Goal: Task Accomplishment & Management: Manage account settings

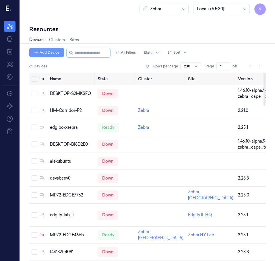
click at [53, 53] on button "Add Device" at bounding box center [46, 52] width 35 height 9
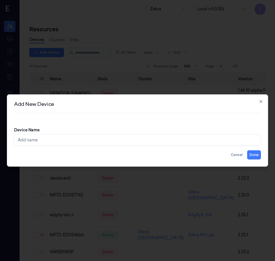
click at [41, 141] on input "Device Name" at bounding box center [137, 139] width 247 height 11
click at [33, 140] on input "MP72-h6e74" at bounding box center [137, 139] width 247 height 11
type input "MP72-EDGE6e74"
click at [256, 155] on button "Done" at bounding box center [254, 155] width 14 height 9
click at [262, 102] on icon "button" at bounding box center [261, 101] width 5 height 5
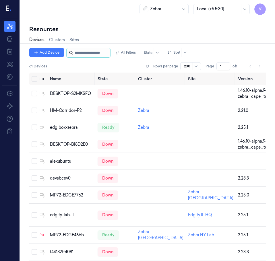
click at [79, 53] on input "string" at bounding box center [92, 52] width 34 height 9
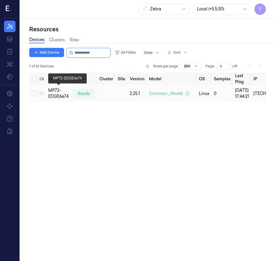
type input "**********"
click at [53, 93] on div "MP72-EDGE6e74" at bounding box center [58, 94] width 20 height 12
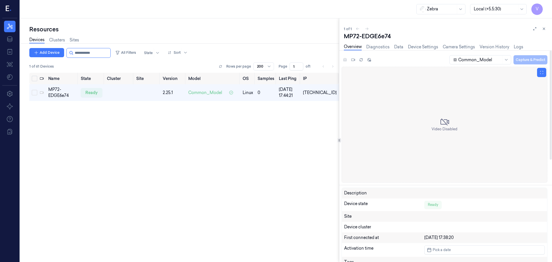
click at [518, 72] on div "Video Disabled" at bounding box center [444, 125] width 206 height 116
click at [504, 60] on icon at bounding box center [506, 59] width 5 height 5
click at [501, 82] on div "Video Disabled" at bounding box center [444, 125] width 206 height 116
click at [540, 73] on icon at bounding box center [541, 72] width 4 height 4
drag, startPoint x: 408, startPoint y: 103, endPoint x: 467, endPoint y: 143, distance: 71.4
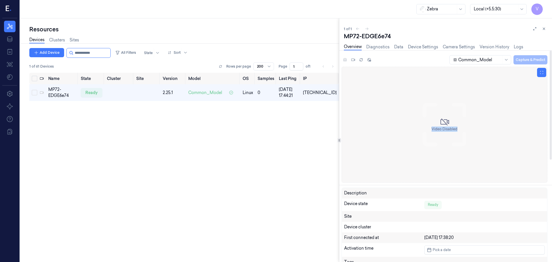
click at [467, 143] on div "Video Disabled" at bounding box center [444, 125] width 206 height 116
click at [438, 112] on div "Video Disabled" at bounding box center [444, 125] width 206 height 116
click at [444, 125] on icon at bounding box center [444, 121] width 9 height 9
click at [443, 123] on icon at bounding box center [444, 121] width 9 height 9
click at [351, 59] on icon at bounding box center [353, 60] width 4 height 2
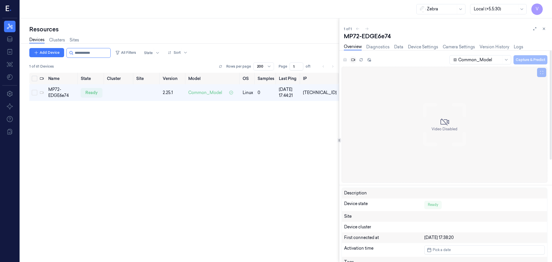
click at [343, 58] on div "Common_Model Capture & Predict" at bounding box center [444, 61] width 206 height 12
click at [344, 59] on div "Common_Model Capture & Predict" at bounding box center [444, 61] width 206 height 12
click at [360, 59] on icon at bounding box center [361, 58] width 3 height 1
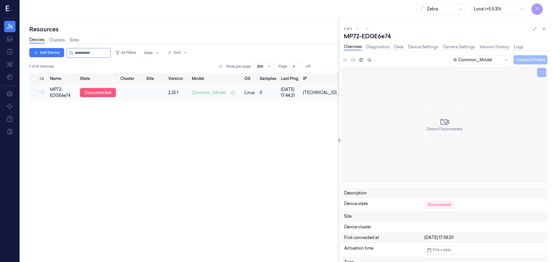
click at [103, 91] on div "disconnected" at bounding box center [98, 92] width 36 height 9
click at [360, 60] on icon at bounding box center [361, 60] width 4 height 4
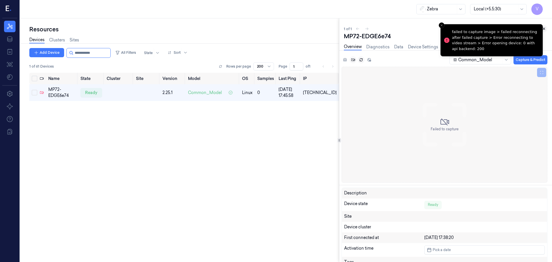
click at [543, 28] on icon at bounding box center [544, 29] width 4 height 4
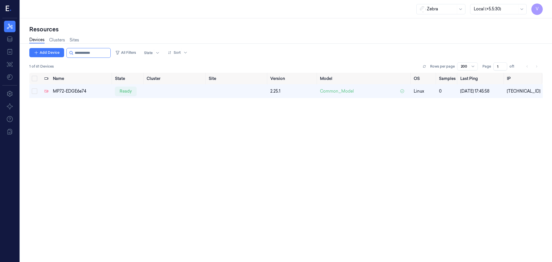
click at [334, 150] on div "Name State Cluster Site Version Model OS Samples Last Ping IP MP72-EDGE6e74 rea…" at bounding box center [285, 165] width 513 height 184
click at [68, 91] on div "MP72-EDGE6e74" at bounding box center [81, 91] width 57 height 6
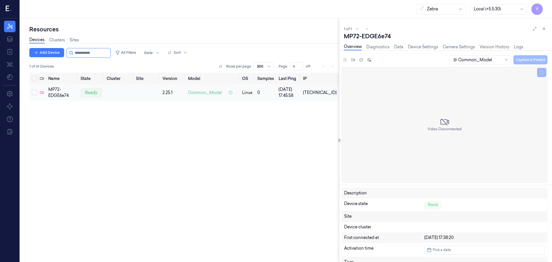
click at [34, 92] on button "Select row" at bounding box center [35, 93] width 6 height 6
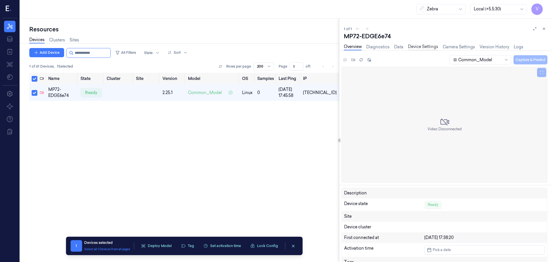
click at [421, 47] on link "Device Settings" at bounding box center [423, 47] width 30 height 7
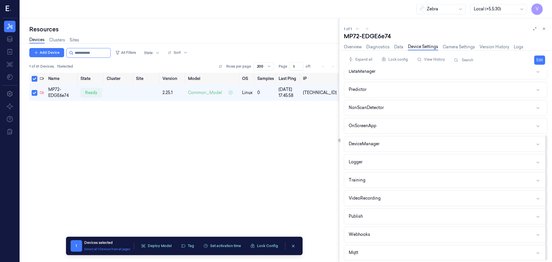
scroll to position [99, 0]
click at [359, 232] on div "Webhooks" at bounding box center [359, 232] width 21 height 6
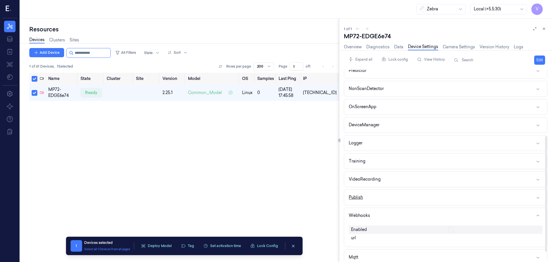
scroll to position [123, 0]
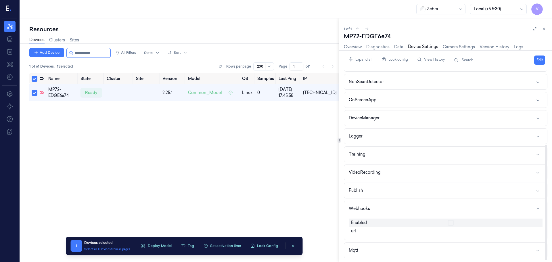
click at [358, 221] on span "Enabled" at bounding box center [359, 223] width 16 height 6
click at [355, 225] on span "Enabled" at bounding box center [359, 223] width 16 height 6
click at [361, 209] on div "Webhooks" at bounding box center [359, 208] width 21 height 6
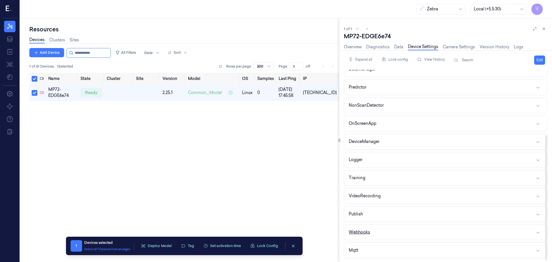
click at [360, 231] on div "Webhooks" at bounding box center [359, 232] width 21 height 6
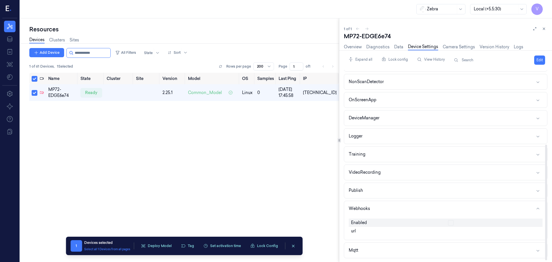
click at [353, 229] on span "url" at bounding box center [353, 231] width 5 height 6
click at [359, 221] on span "Enabled" at bounding box center [359, 223] width 16 height 6
click at [537, 59] on button "Edit" at bounding box center [539, 59] width 11 height 9
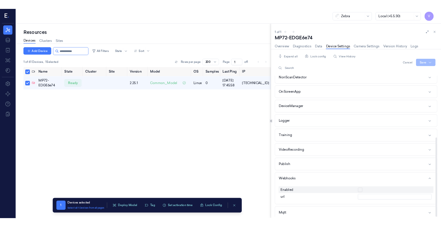
scroll to position [137, 0]
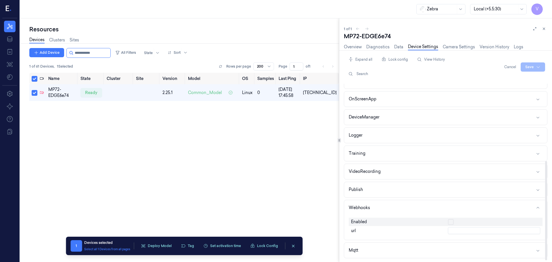
click at [450, 221] on button "button" at bounding box center [451, 222] width 6 height 6
click at [453, 229] on input "text" at bounding box center [494, 230] width 92 height 7
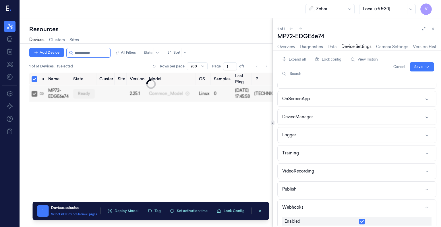
scroll to position [135, 0]
click at [159, 125] on div "Name State Cluster Site Version Model OS Samples Last Ping IP MP72-EDGE6e74 rea…" at bounding box center [150, 148] width 243 height 150
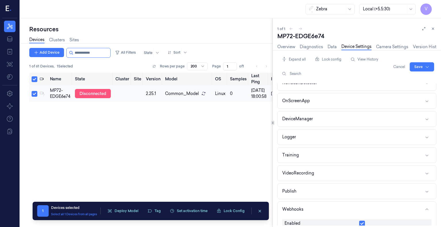
click at [97, 92] on div "disconnected" at bounding box center [93, 93] width 36 height 9
click at [98, 94] on div "disconnected" at bounding box center [93, 93] width 36 height 9
click at [433, 30] on icon at bounding box center [433, 29] width 4 height 4
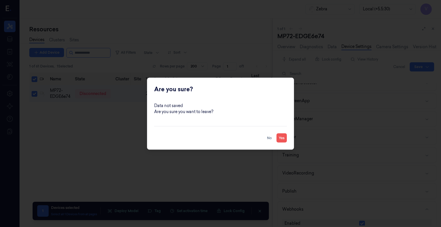
click at [279, 138] on button "Yes" at bounding box center [282, 137] width 10 height 9
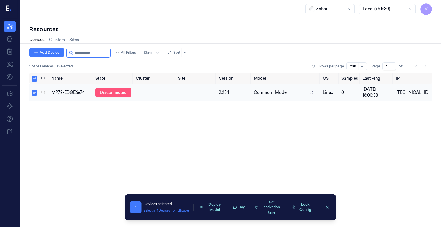
click at [116, 93] on div "disconnected" at bounding box center [113, 92] width 36 height 9
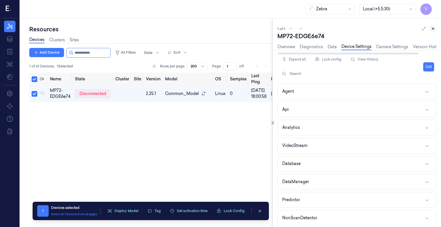
click at [432, 28] on icon at bounding box center [433, 29] width 4 height 4
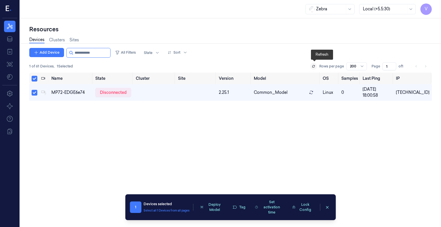
click at [313, 66] on icon at bounding box center [313, 66] width 3 height 3
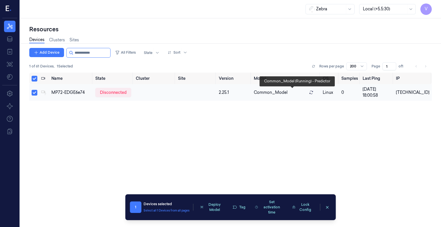
click at [280, 93] on span "Common_Model" at bounding box center [271, 93] width 34 height 6
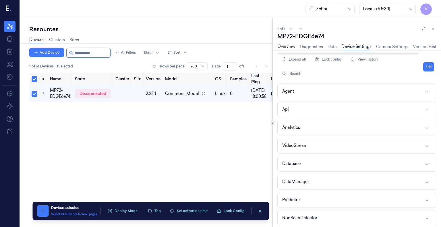
click at [292, 48] on link "Overview" at bounding box center [287, 47] width 18 height 7
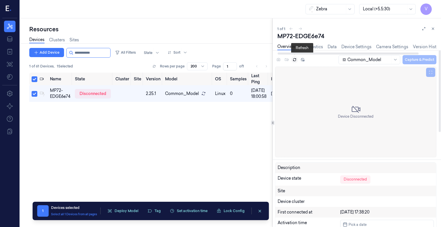
click at [295, 59] on icon at bounding box center [295, 60] width 4 height 4
click at [294, 59] on icon at bounding box center [295, 60] width 4 height 4
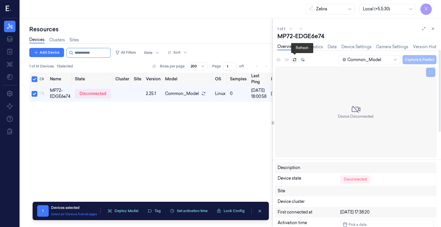
click at [294, 58] on icon at bounding box center [295, 60] width 4 height 4
click at [277, 59] on div "Common_Model Capture & Predict" at bounding box center [355, 61] width 161 height 12
click at [287, 59] on div "Common_Model Capture & Predict" at bounding box center [355, 61] width 161 height 12
click at [300, 59] on button at bounding box center [302, 59] width 7 height 7
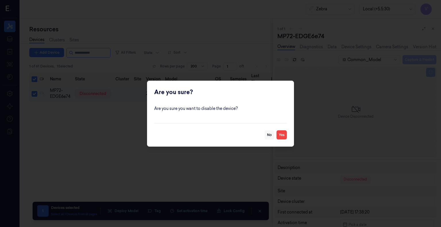
click at [271, 134] on button "No" at bounding box center [269, 134] width 9 height 9
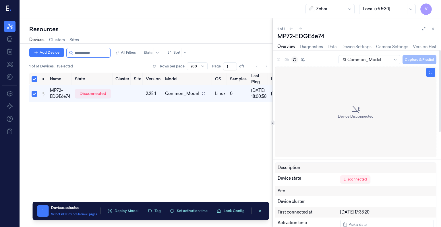
click at [349, 109] on div "Device Disconnected" at bounding box center [356, 112] width 36 height 14
click at [123, 212] on button "Deploy Model" at bounding box center [123, 211] width 38 height 9
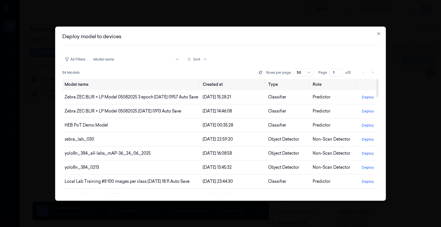
click at [261, 74] on icon at bounding box center [260, 72] width 3 height 3
click at [205, 58] on icon at bounding box center [205, 59] width 5 height 5
click at [282, 48] on div "Deploy model to devices All Filters Model name Sort 54 Models Rows per page 50 …" at bounding box center [220, 113] width 331 height 174
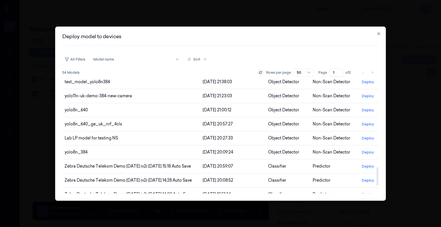
scroll to position [597, 0]
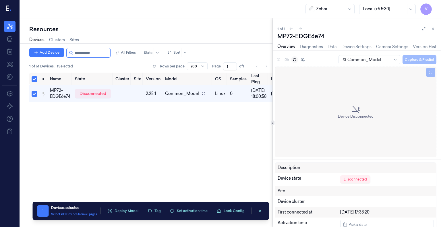
click at [195, 138] on div "Name State Cluster Site Version Model OS Samples Last Ping IP MP72-EDGE6e74 dis…" at bounding box center [150, 148] width 243 height 150
click at [202, 93] on icon at bounding box center [203, 93] width 5 height 5
click at [202, 92] on icon at bounding box center [203, 93] width 5 height 5
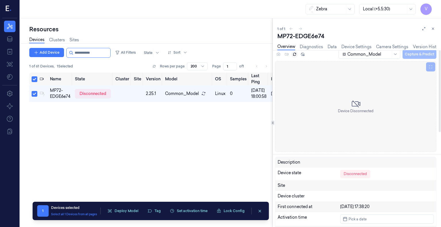
scroll to position [0, 0]
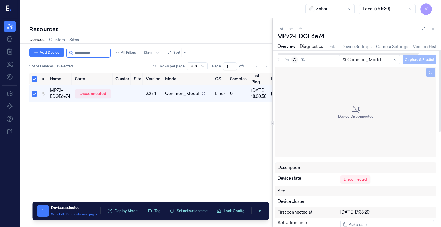
click at [316, 47] on link "Diagnostics" at bounding box center [311, 47] width 23 height 7
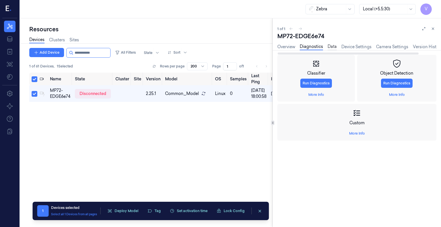
click at [333, 45] on link "Data" at bounding box center [332, 47] width 9 height 7
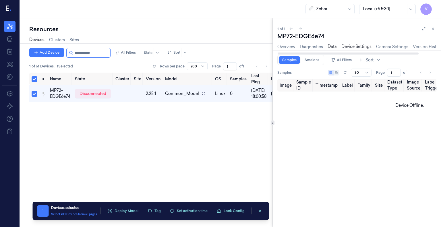
click at [356, 47] on link "Device Settings" at bounding box center [357, 47] width 30 height 7
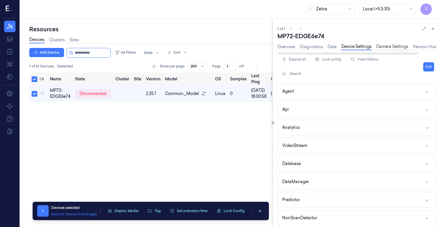
click at [390, 48] on link "Camera Settings" at bounding box center [392, 47] width 32 height 7
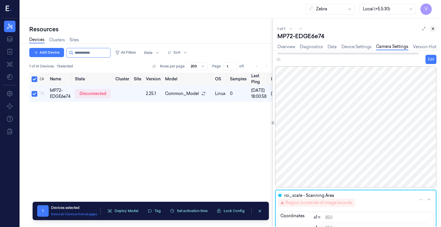
click at [434, 29] on icon at bounding box center [433, 29] width 4 height 4
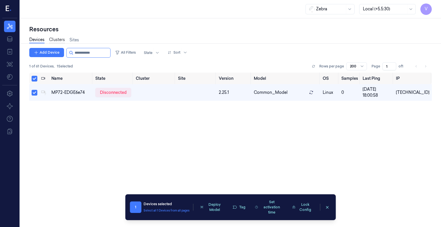
click at [57, 39] on link "Clusters" at bounding box center [57, 40] width 16 height 7
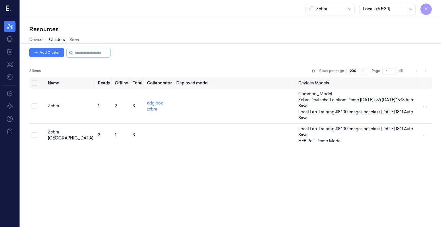
click at [37, 40] on link "Devices" at bounding box center [36, 40] width 15 height 7
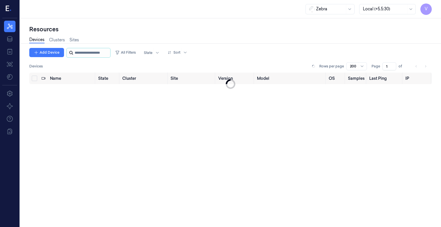
click at [88, 52] on input "string" at bounding box center [92, 52] width 34 height 9
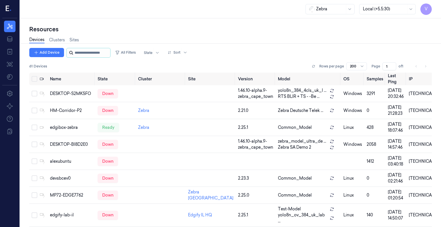
paste input "**********"
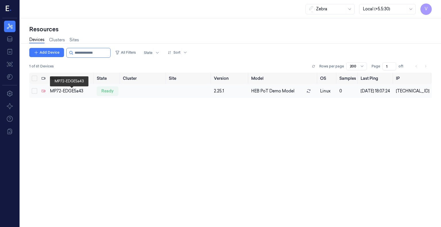
type input "**********"
click at [76, 92] on div "MP72-EDGE5a43" at bounding box center [71, 91] width 42 height 6
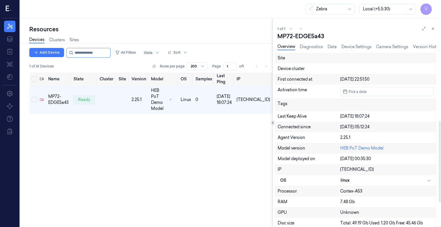
scroll to position [153, 0]
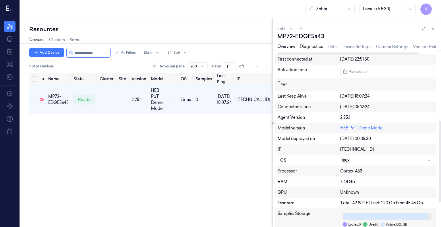
click at [314, 45] on link "Diagnostics" at bounding box center [311, 47] width 23 height 7
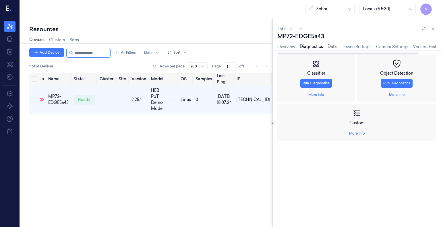
click at [334, 47] on link "Data" at bounding box center [332, 47] width 9 height 7
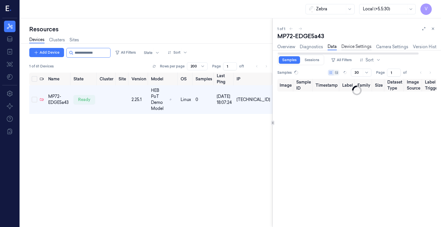
type input "0"
click at [357, 48] on link "Device Settings" at bounding box center [357, 47] width 30 height 7
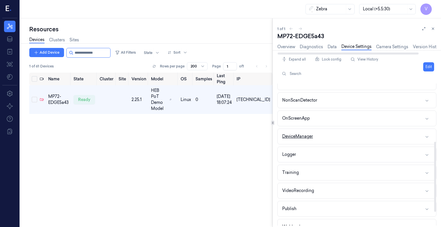
scroll to position [145, 0]
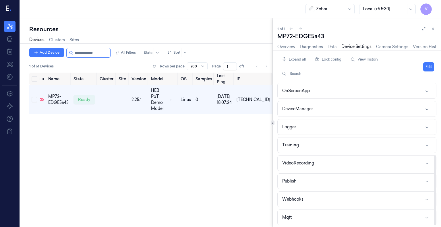
click at [324, 200] on button "Webhooks" at bounding box center [357, 199] width 159 height 15
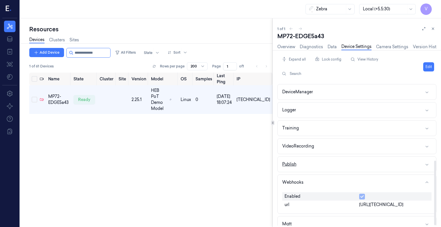
scroll to position [169, 0]
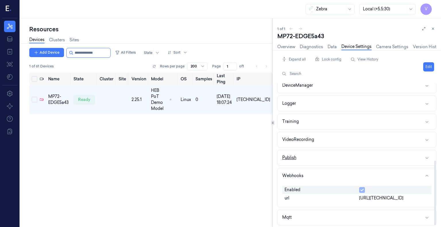
click at [380, 159] on button "Publish" at bounding box center [357, 157] width 159 height 15
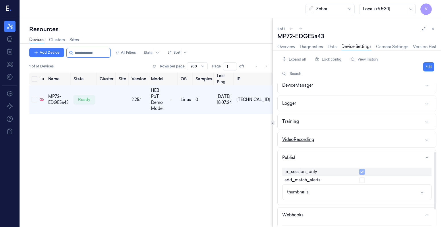
click at [377, 145] on button "VideoRecording" at bounding box center [357, 139] width 159 height 15
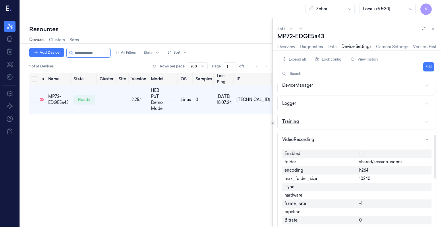
click at [377, 121] on button "Training" at bounding box center [357, 121] width 159 height 15
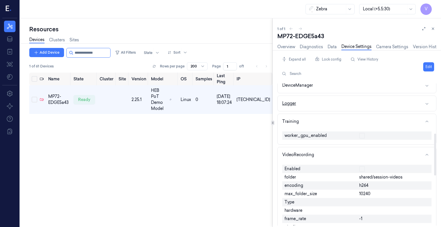
click at [375, 107] on button "Logger" at bounding box center [357, 103] width 159 height 15
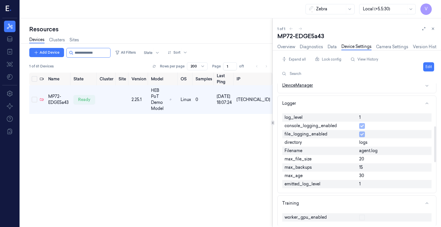
click at [365, 89] on button "DeviceManager" at bounding box center [357, 85] width 159 height 15
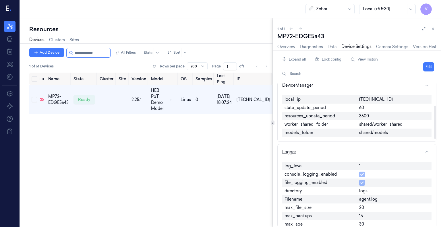
scroll to position [93, 0]
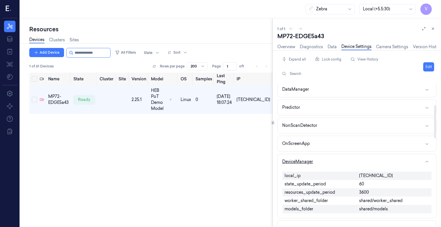
click at [359, 159] on button "DeviceManager" at bounding box center [357, 161] width 159 height 15
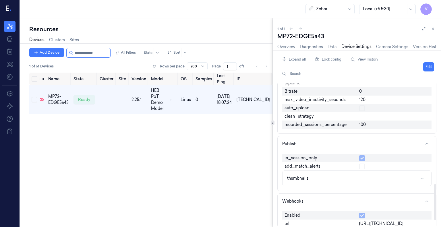
scroll to position [399, 0]
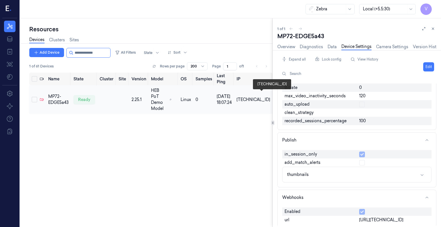
click at [263, 97] on div "10.61.65.5" at bounding box center [254, 100] width 34 height 6
click at [116, 98] on td at bounding box center [106, 99] width 19 height 29
click at [386, 48] on link "Camera Settings" at bounding box center [392, 47] width 32 height 7
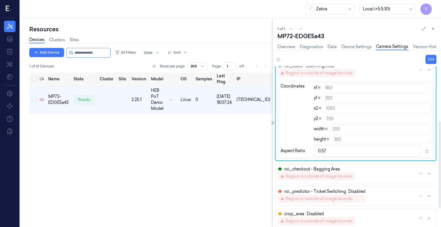
scroll to position [134, 0]
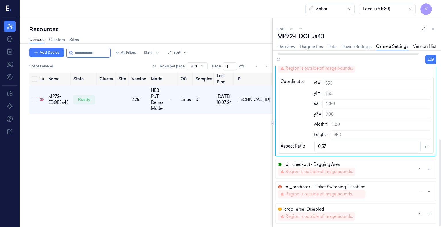
click at [424, 45] on link "Version History" at bounding box center [428, 47] width 30 height 7
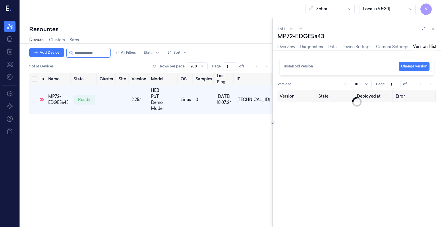
scroll to position [0, 6]
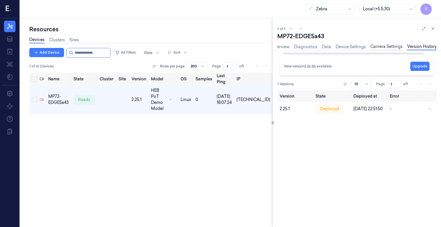
click at [384, 47] on link "Camera Settings" at bounding box center [387, 47] width 32 height 7
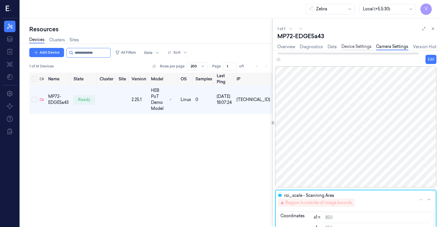
click at [348, 47] on link "Device Settings" at bounding box center [357, 47] width 30 height 7
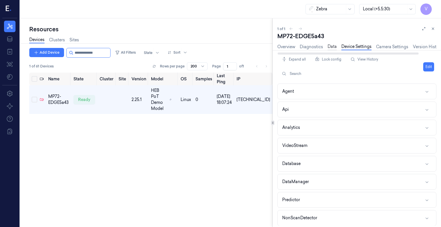
click at [334, 46] on link "Data" at bounding box center [332, 47] width 9 height 7
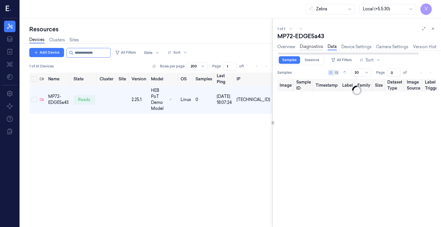
click at [314, 47] on link "Diagnostics" at bounding box center [311, 47] width 23 height 7
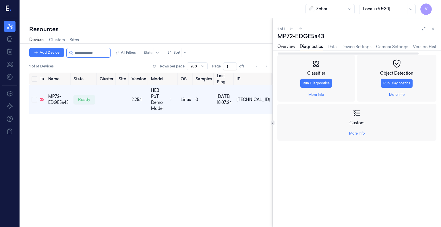
click at [289, 48] on link "Overview" at bounding box center [287, 47] width 18 height 7
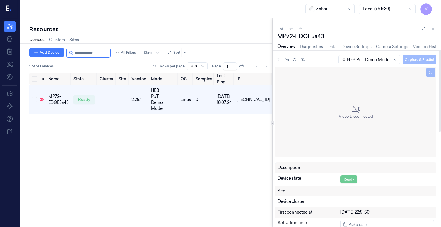
click at [347, 178] on div "Ready" at bounding box center [348, 180] width 17 height 8
click at [352, 179] on div "Ready" at bounding box center [348, 180] width 17 height 8
click at [291, 190] on div "Site" at bounding box center [309, 191] width 63 height 6
click at [355, 110] on icon at bounding box center [355, 109] width 9 height 9
click at [354, 115] on span "Video Disconnected" at bounding box center [356, 116] width 34 height 5
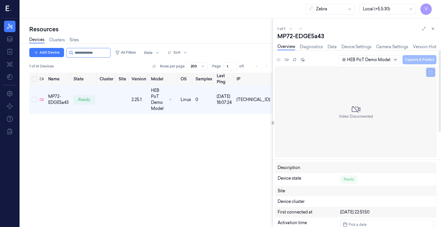
click at [394, 61] on icon at bounding box center [395, 59] width 5 height 5
click at [311, 48] on link "Diagnostics" at bounding box center [311, 47] width 23 height 7
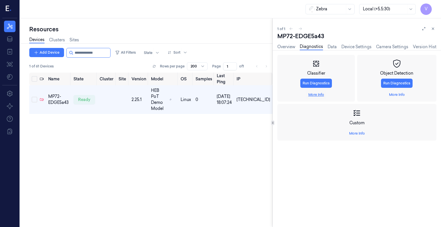
click at [321, 95] on link "More Info" at bounding box center [317, 94] width 16 height 5
click at [390, 93] on link "More Info" at bounding box center [397, 94] width 16 height 5
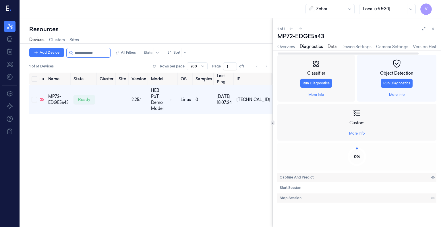
click at [332, 47] on link "Data" at bounding box center [332, 47] width 9 height 7
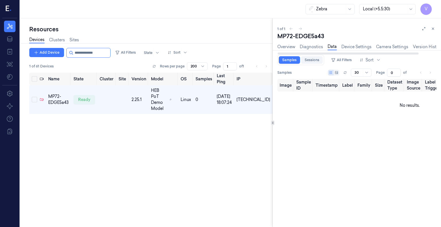
click at [311, 58] on link "Sessions" at bounding box center [312, 59] width 22 height 7
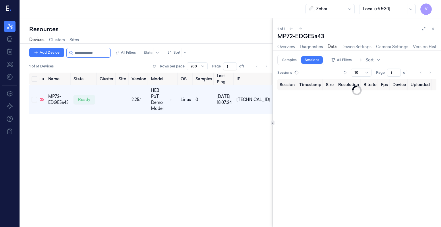
type input "0"
click at [296, 58] on link "Samples" at bounding box center [289, 59] width 21 height 7
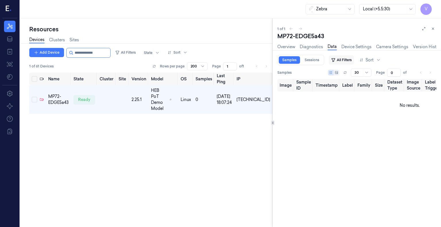
click at [339, 58] on button "All Filters" at bounding box center [341, 59] width 25 height 9
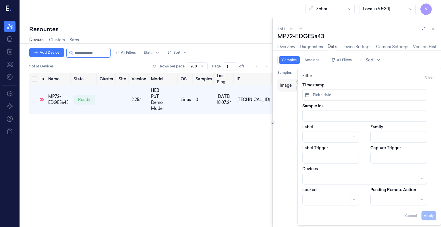
click at [407, 59] on div "Samples Sessions All Filters Sort" at bounding box center [357, 60] width 159 height 10
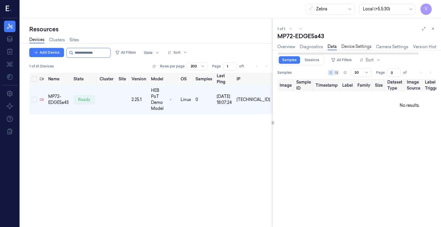
click at [352, 47] on link "Device Settings" at bounding box center [357, 47] width 30 height 7
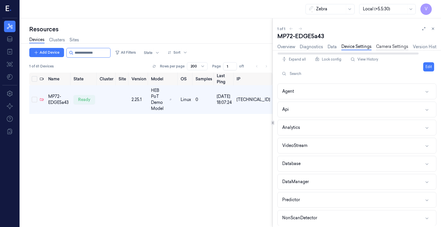
click at [387, 47] on link "Camera Settings" at bounding box center [392, 47] width 32 height 7
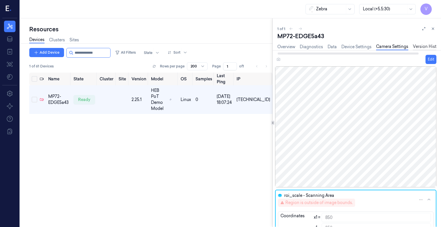
click at [426, 47] on link "Version History" at bounding box center [428, 47] width 30 height 7
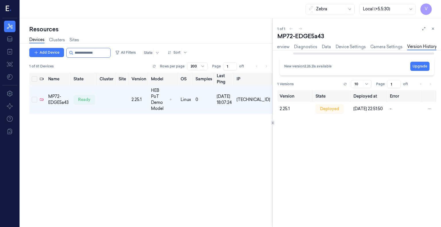
scroll to position [0, 20]
drag, startPoint x: 392, startPoint y: 53, endPoint x: 424, endPoint y: 51, distance: 32.2
click at [420, 53] on div at bounding box center [365, 54] width 141 height 2
click at [433, 45] on link "Logs" at bounding box center [432, 47] width 9 height 7
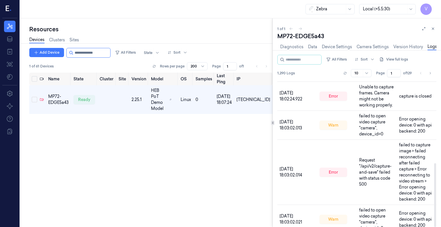
scroll to position [194, 0]
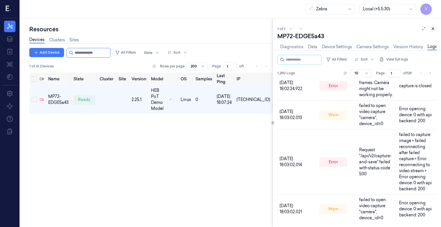
click at [433, 28] on icon at bounding box center [433, 29] width 2 height 2
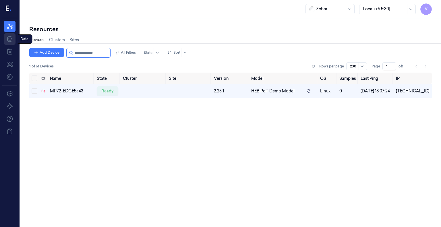
click at [9, 42] on icon at bounding box center [9, 39] width 7 height 7
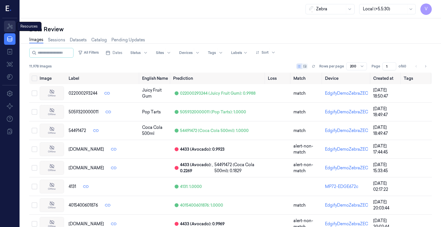
click at [7, 27] on icon at bounding box center [9, 26] width 7 height 7
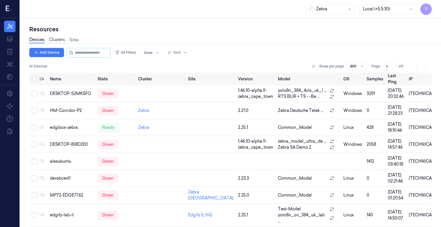
click at [58, 39] on link "Clusters" at bounding box center [57, 40] width 16 height 7
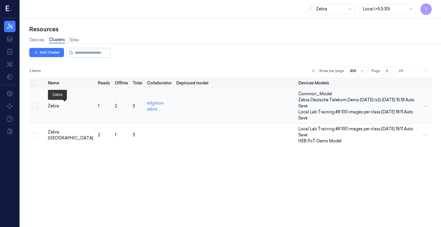
click at [53, 105] on div "Zebra" at bounding box center [70, 106] width 45 height 6
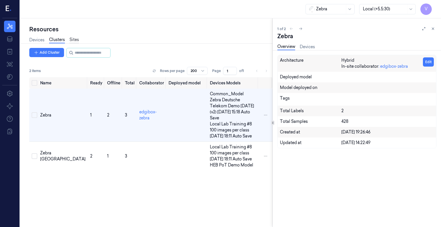
click at [71, 40] on link "Sites" at bounding box center [74, 40] width 9 height 7
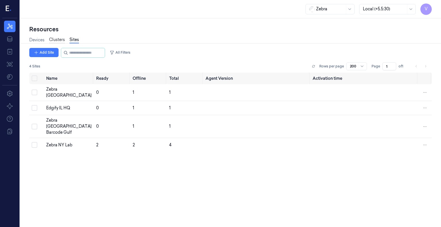
click at [50, 41] on link "Clusters" at bounding box center [57, 40] width 16 height 7
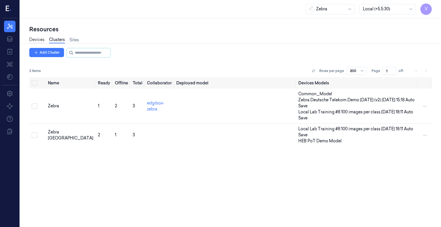
click at [33, 42] on link "Devices" at bounding box center [36, 40] width 15 height 7
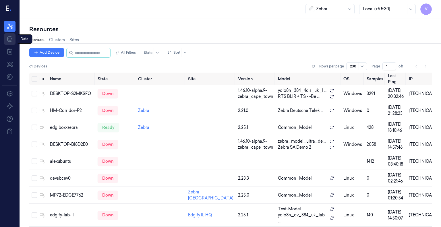
click at [9, 41] on icon at bounding box center [9, 39] width 7 height 7
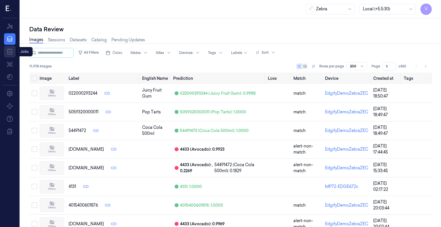
click at [9, 52] on icon at bounding box center [9, 51] width 7 height 7
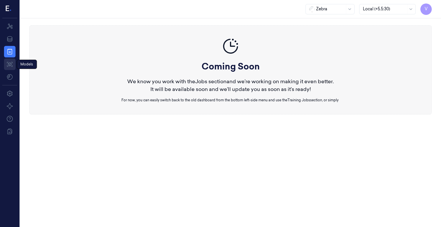
click at [11, 62] on icon at bounding box center [10, 64] width 6 height 5
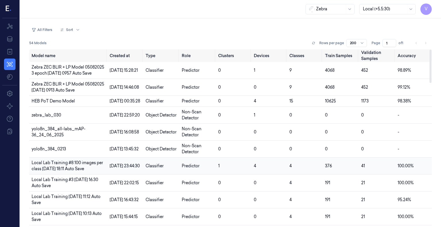
click at [290, 169] on span "4" at bounding box center [291, 165] width 2 height 5
click at [330, 169] on span "376" at bounding box center [328, 165] width 7 height 5
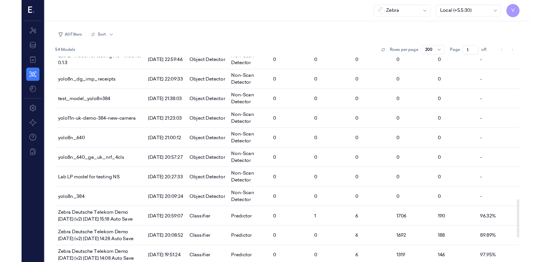
scroll to position [540, 0]
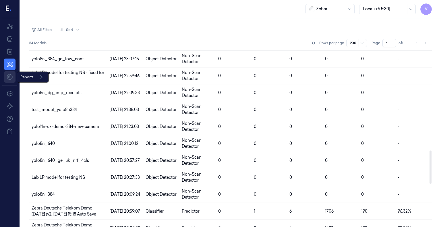
click at [11, 78] on html "V Resources Data Jobs Models Reports Reports Settings About Support Documentati…" at bounding box center [220, 113] width 441 height 227
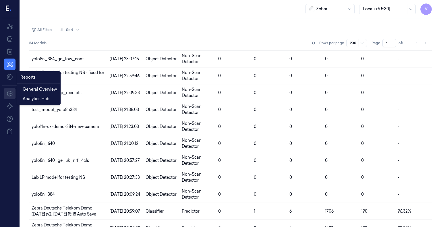
click at [9, 95] on html "V Resources Data Jobs Models Settings About Support Documentation Zebra Local (…" at bounding box center [220, 113] width 441 height 227
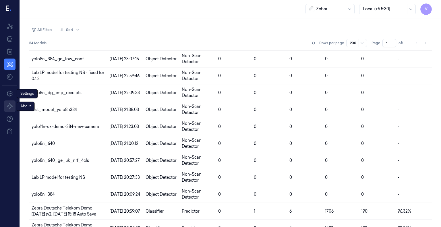
click at [9, 105] on icon at bounding box center [9, 106] width 7 height 7
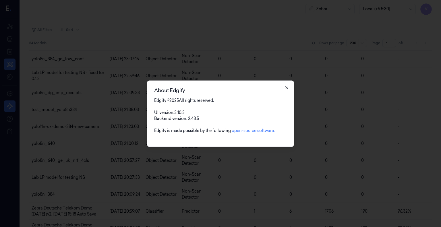
click at [286, 88] on icon "button" at bounding box center [287, 87] width 5 height 5
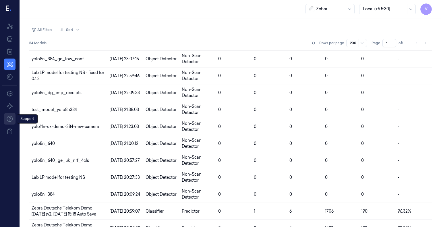
click at [7, 117] on icon at bounding box center [9, 119] width 7 height 7
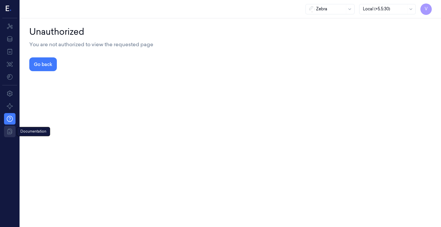
click at [8, 129] on icon at bounding box center [9, 131] width 7 height 7
click at [11, 25] on icon at bounding box center [9, 26] width 7 height 7
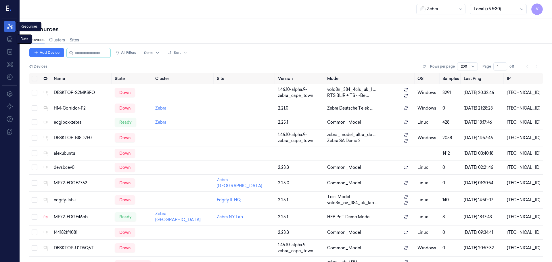
click at [8, 28] on icon at bounding box center [9, 26] width 7 height 7
click at [85, 53] on input "string" at bounding box center [92, 52] width 34 height 9
type input "*"
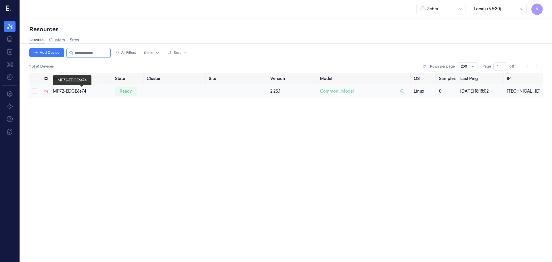
type input "**********"
click at [87, 92] on div "MP72-EDGE6e74" at bounding box center [81, 91] width 57 height 6
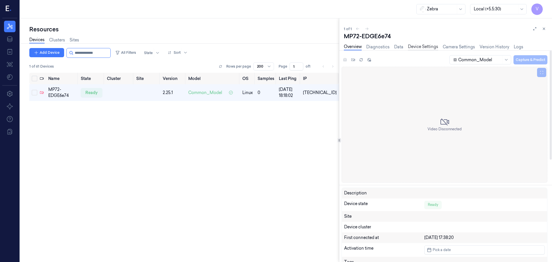
click at [426, 48] on link "Device Settings" at bounding box center [423, 47] width 30 height 7
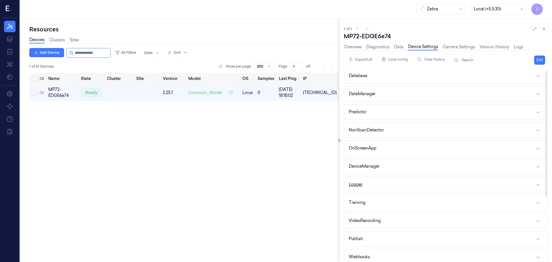
scroll to position [99, 0]
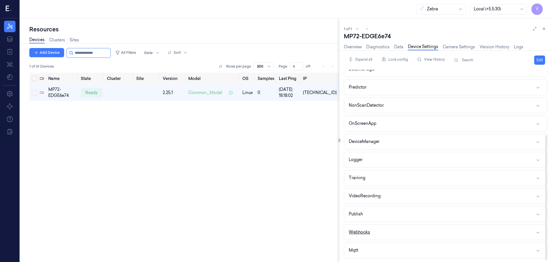
click at [361, 232] on div "Webhooks" at bounding box center [359, 232] width 21 height 6
click at [541, 56] on button "Edit" at bounding box center [539, 59] width 11 height 9
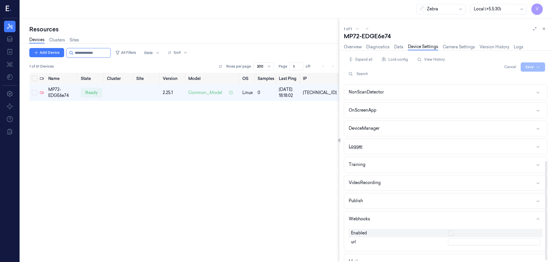
scroll to position [137, 0]
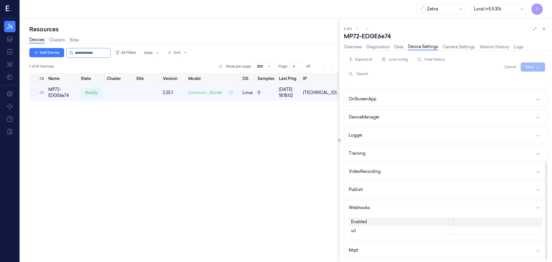
click at [462, 230] on input "text" at bounding box center [494, 230] width 92 height 7
click at [449, 222] on button "button" at bounding box center [451, 222] width 6 height 6
click at [452, 229] on input "text" at bounding box center [494, 230] width 92 height 7
click at [484, 231] on input "text" at bounding box center [494, 230] width 92 height 7
type input "http://10.233.45.37:8080"
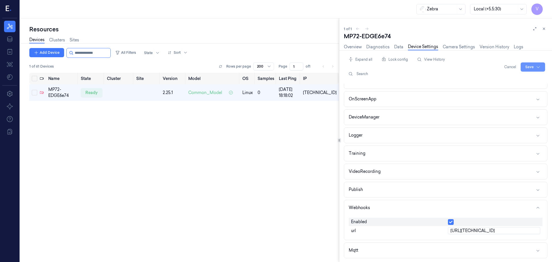
click at [528, 67] on html "V Resources Data Jobs Models Settings About Support Documentation Zebra Local (…" at bounding box center [276, 131] width 552 height 262
click at [518, 80] on div "Save to this device" at bounding box center [517, 78] width 51 height 9
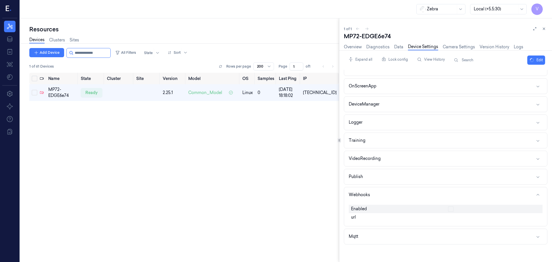
scroll to position [123, 0]
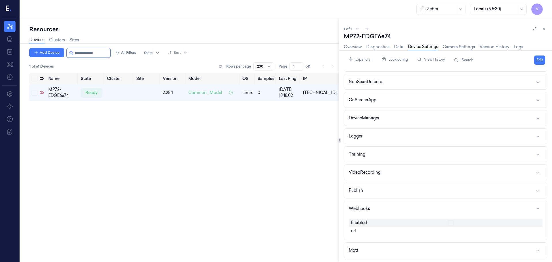
click at [276, 139] on div "Name State Cluster Site Version Model OS Samples Last Ping IP MP72-EDGE6e74 rea…" at bounding box center [183, 165] width 309 height 184
click at [246, 142] on div "Name State Cluster Site Version Model OS Samples Last Ping IP MP72-EDGE6e74 rea…" at bounding box center [183, 165] width 309 height 184
click at [357, 46] on link "Overview" at bounding box center [353, 47] width 18 height 7
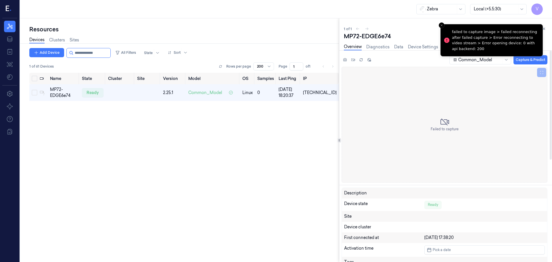
click at [215, 144] on div "Name State Cluster Site Version Model OS Samples Last Ping IP MP72-EDGE6e74 rea…" at bounding box center [183, 165] width 309 height 184
click at [508, 86] on div "Failed to capture" at bounding box center [444, 125] width 206 height 116
click at [443, 125] on icon at bounding box center [444, 121] width 9 height 9
click at [541, 74] on icon at bounding box center [541, 72] width 4 height 4
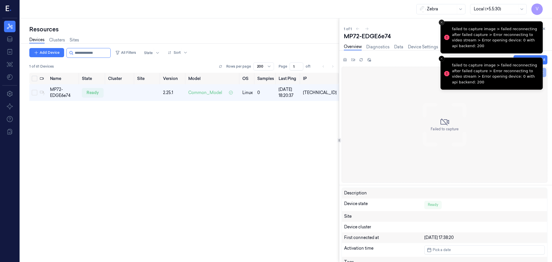
click at [441, 23] on icon "Close toast" at bounding box center [441, 22] width 3 height 3
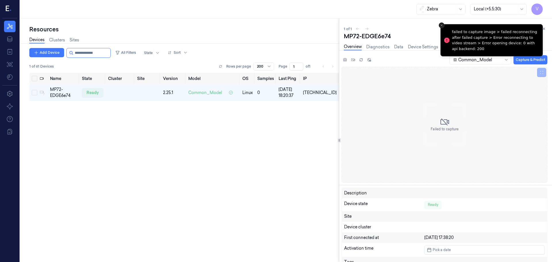
click at [442, 25] on icon "Close toast" at bounding box center [441, 25] width 3 height 3
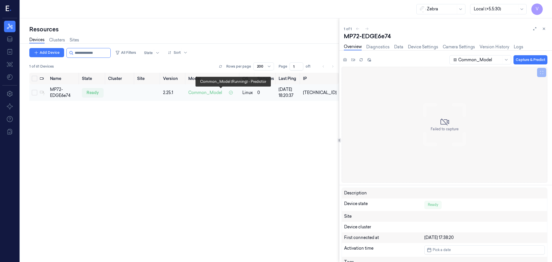
click at [233, 92] on icon at bounding box center [230, 92] width 5 height 5
click at [503, 61] on div at bounding box center [505, 59] width 7 height 9
click at [505, 61] on icon at bounding box center [506, 59] width 5 height 5
click at [210, 93] on span "Common_Model" at bounding box center [205, 93] width 34 height 6
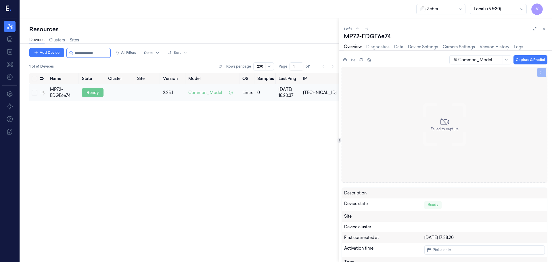
click at [95, 93] on div "ready" at bounding box center [93, 92] width 22 height 9
click at [88, 93] on div "ready" at bounding box center [93, 92] width 22 height 9
click at [176, 92] on div "2.25.1" at bounding box center [173, 93] width 21 height 6
click at [383, 48] on link "Diagnostics" at bounding box center [377, 47] width 23 height 7
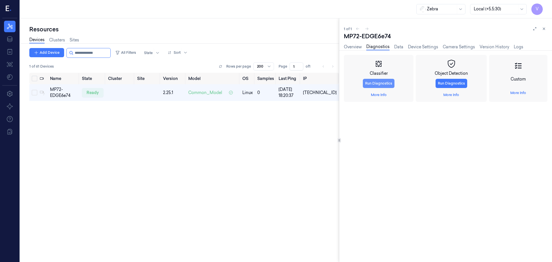
click at [379, 85] on button "Run Diagnostics" at bounding box center [379, 83] width 32 height 9
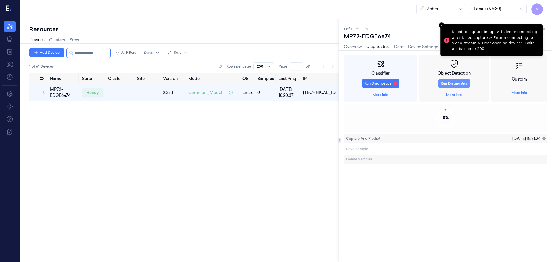
click at [455, 82] on button "Run Diagnostics" at bounding box center [454, 83] width 32 height 9
click at [442, 26] on icon "Close toast" at bounding box center [441, 25] width 3 height 3
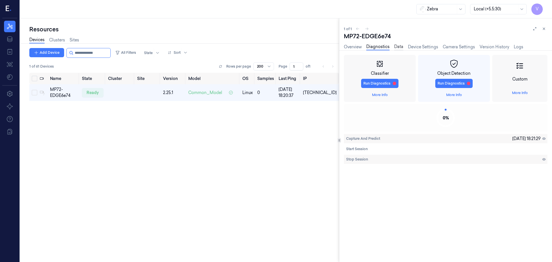
click at [397, 46] on link "Data" at bounding box center [398, 47] width 9 height 7
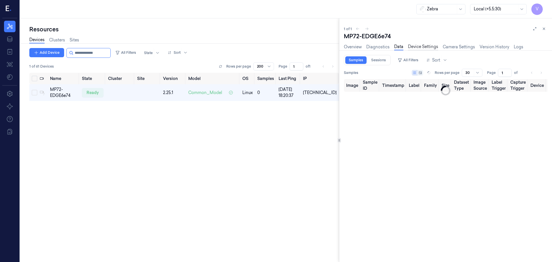
type input "0"
click at [346, 45] on link "Overview" at bounding box center [353, 47] width 18 height 7
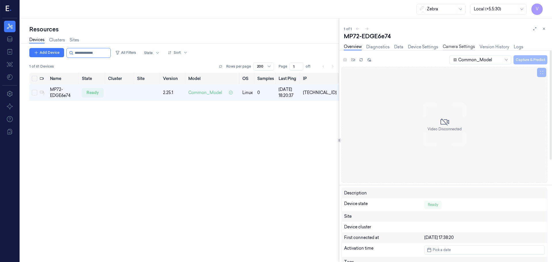
click at [453, 48] on link "Camera Settings" at bounding box center [458, 47] width 32 height 7
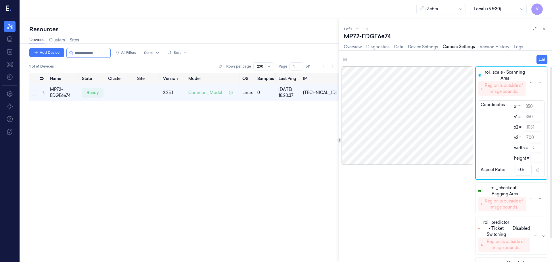
click at [540, 82] on icon "button" at bounding box center [539, 82] width 5 height 5
click at [419, 208] on div "Camera Disconnected" at bounding box center [406, 163] width 131 height 195
click at [518, 45] on link "Logs" at bounding box center [517, 47] width 9 height 7
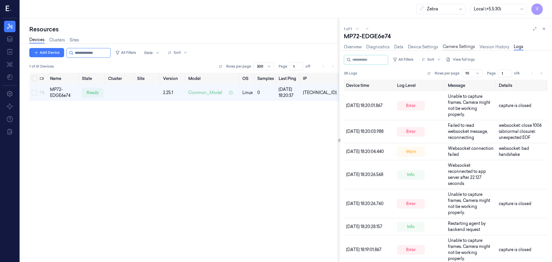
click at [463, 46] on link "Camera Settings" at bounding box center [458, 47] width 32 height 7
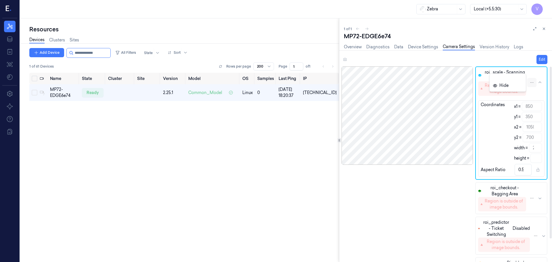
click at [531, 82] on html "V Resources Data Jobs Models Settings About Support Documentation Zebra Local (…" at bounding box center [276, 131] width 552 height 262
click at [539, 62] on html "V Resources Data Jobs Models Settings About Support Documentation Zebra Local (…" at bounding box center [276, 131] width 552 height 262
click at [541, 59] on button "Edit" at bounding box center [541, 59] width 11 height 9
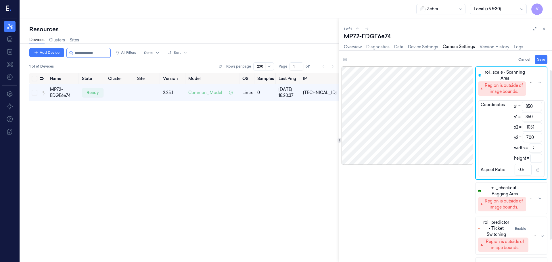
scroll to position [29, 0]
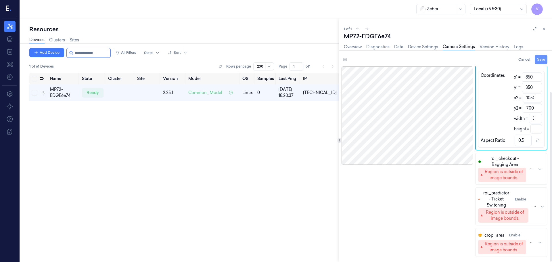
click at [540, 59] on button "Save" at bounding box center [540, 59] width 13 height 9
click at [492, 157] on span "roi_checkout - Bagging Area" at bounding box center [504, 161] width 43 height 12
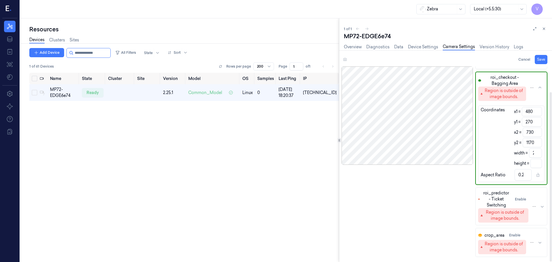
click at [505, 81] on span "roi_checkout - Bagging Area" at bounding box center [504, 80] width 43 height 12
click at [519, 198] on button "Enable" at bounding box center [520, 199] width 16 height 9
click at [521, 200] on button "Disable" at bounding box center [520, 199] width 17 height 9
click at [424, 47] on link "Device Settings" at bounding box center [423, 47] width 30 height 7
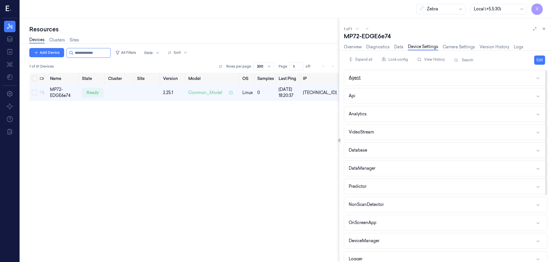
click at [355, 77] on div "Agent" at bounding box center [355, 78] width 12 height 6
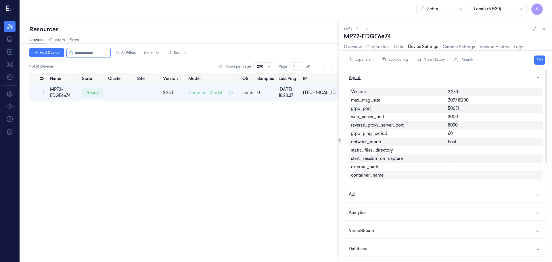
click at [355, 77] on div "Agent" at bounding box center [355, 78] width 12 height 6
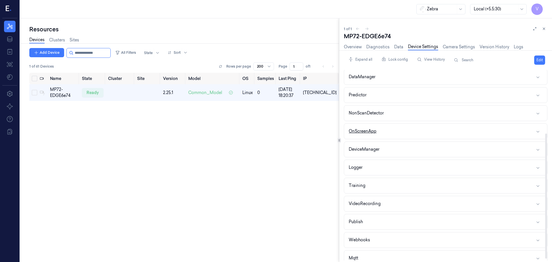
scroll to position [99, 0]
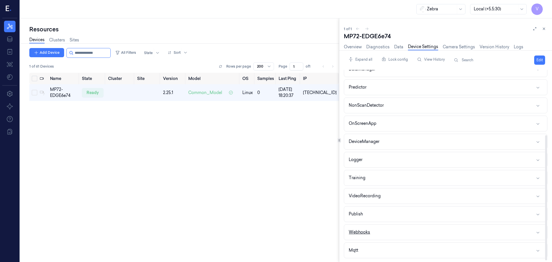
click at [367, 232] on div "Webhooks" at bounding box center [359, 232] width 21 height 6
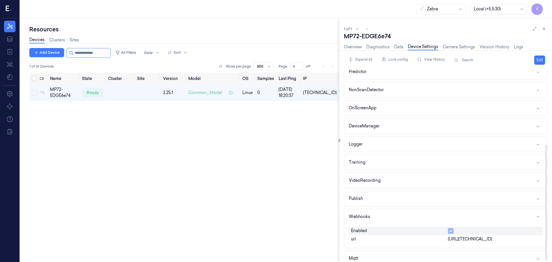
scroll to position [123, 0]
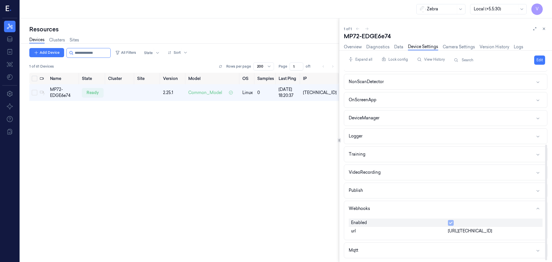
drag, startPoint x: 459, startPoint y: 231, endPoint x: 505, endPoint y: 230, distance: 45.7
click at [505, 230] on div "http://10.233.45.37:8080" at bounding box center [493, 231] width 97 height 8
click at [354, 46] on link "Overview" at bounding box center [353, 47] width 18 height 7
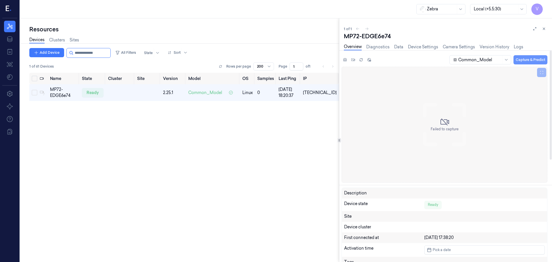
click at [533, 60] on button "Capture & Predict" at bounding box center [530, 59] width 34 height 9
click at [505, 59] on icon at bounding box center [506, 59] width 5 height 5
click at [530, 59] on button "Capture & Predict" at bounding box center [530, 59] width 34 height 9
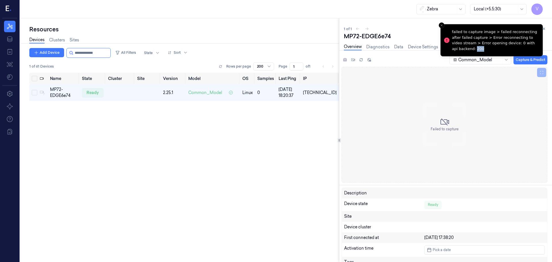
drag, startPoint x: 467, startPoint y: 49, endPoint x: 474, endPoint y: 49, distance: 6.9
click at [474, 49] on div "failed to capture image > failed reconnecting after failed capture > Error reco…" at bounding box center [495, 40] width 86 height 22
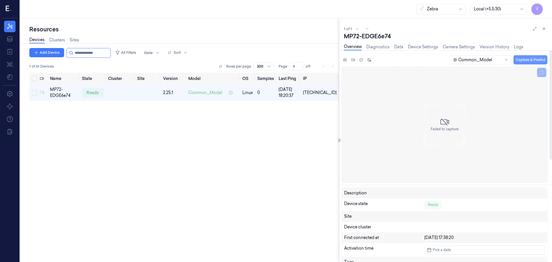
click at [527, 61] on button "Capture & Predict" at bounding box center [530, 59] width 34 height 9
click at [525, 59] on button "Capture & Predict" at bounding box center [530, 59] width 34 height 9
click at [536, 62] on button "Capture & Predict" at bounding box center [530, 59] width 34 height 9
click at [529, 61] on button "Capture & Predict" at bounding box center [530, 59] width 34 height 9
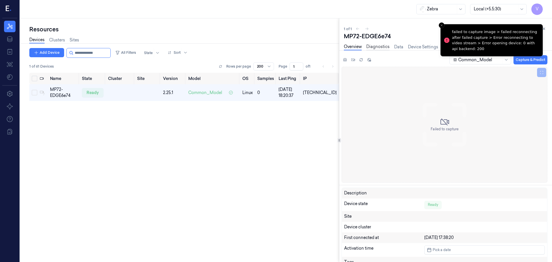
click at [385, 47] on link "Diagnostics" at bounding box center [377, 47] width 23 height 7
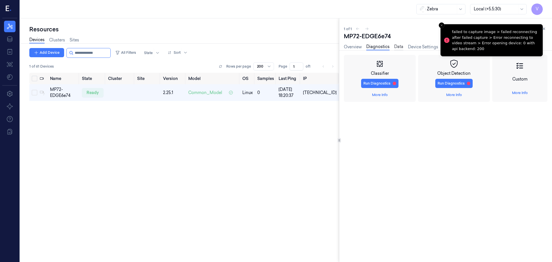
click at [399, 47] on link "Data" at bounding box center [398, 47] width 9 height 7
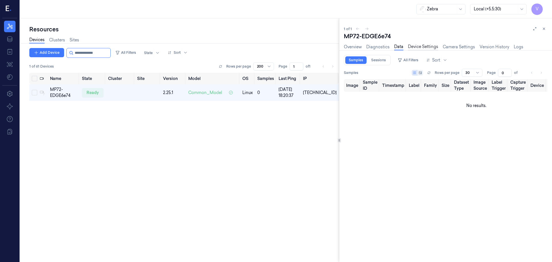
click at [415, 45] on link "Device Settings" at bounding box center [423, 47] width 30 height 7
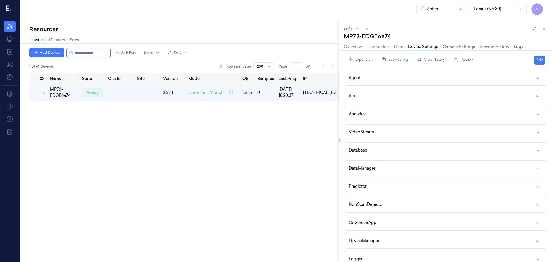
click at [516, 47] on link "Logs" at bounding box center [517, 47] width 9 height 7
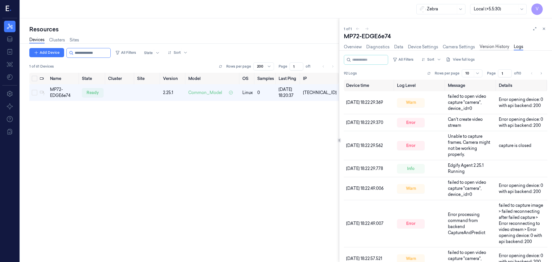
click at [490, 48] on link "Version History" at bounding box center [494, 47] width 30 height 7
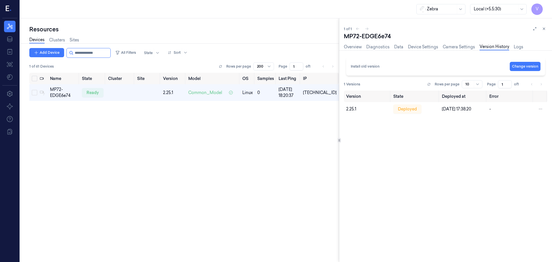
click at [340, 47] on div "Resources Devices Clusters Sites Add Device All Filters State Sort 1 of 61 Devi…" at bounding box center [286, 139] width 532 height 243
click at [351, 48] on link "Overview" at bounding box center [353, 47] width 18 height 7
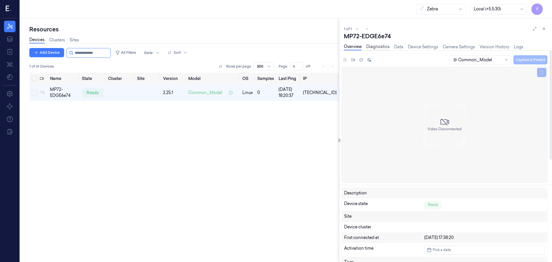
click at [377, 48] on link "Diagnostics" at bounding box center [377, 47] width 23 height 7
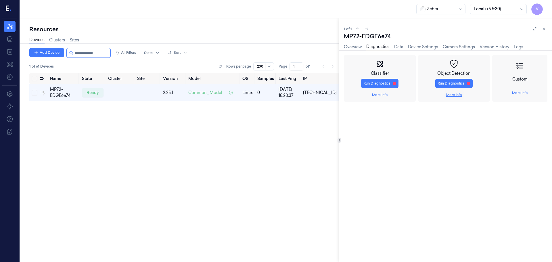
click at [455, 94] on link "More Info" at bounding box center [454, 94] width 16 height 5
click at [422, 47] on link "Device Settings" at bounding box center [423, 47] width 30 height 7
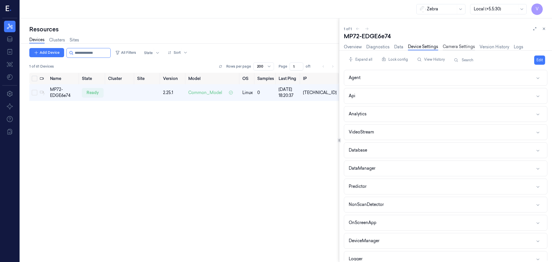
click at [462, 47] on link "Camera Settings" at bounding box center [458, 47] width 32 height 7
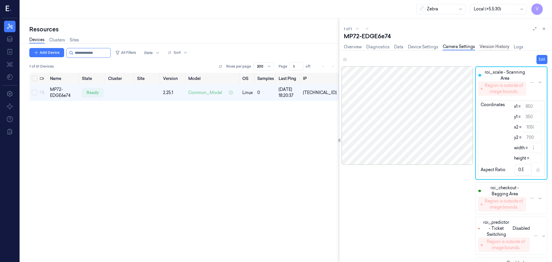
click at [493, 45] on link "Version History" at bounding box center [494, 47] width 30 height 7
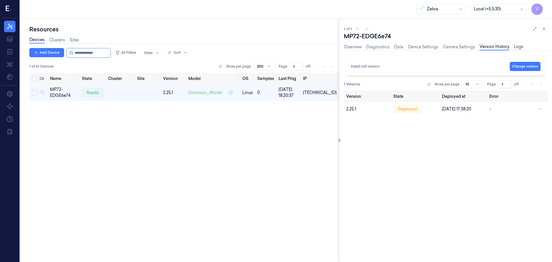
click at [514, 46] on link "Logs" at bounding box center [517, 47] width 9 height 7
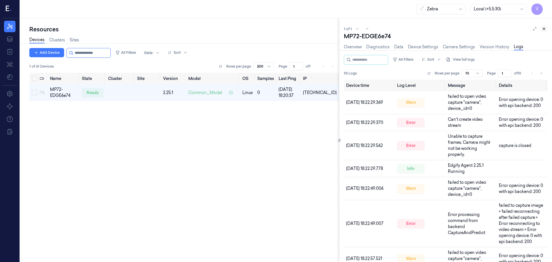
click at [542, 28] on icon at bounding box center [544, 29] width 4 height 4
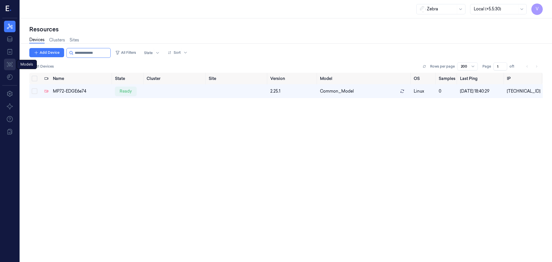
click at [8, 64] on icon at bounding box center [9, 64] width 7 height 7
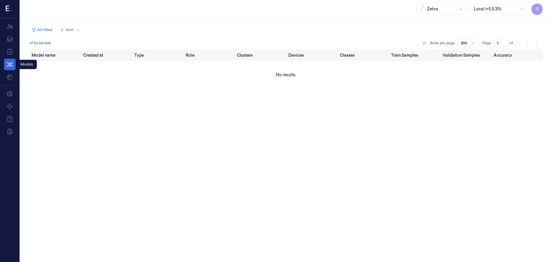
click at [6, 64] on icon at bounding box center [9, 64] width 7 height 7
click at [11, 30] on link "Resources" at bounding box center [9, 26] width 11 height 11
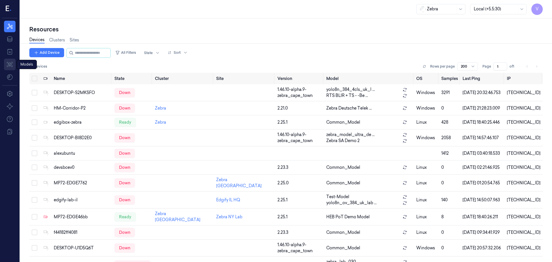
click at [11, 63] on icon at bounding box center [10, 64] width 6 height 5
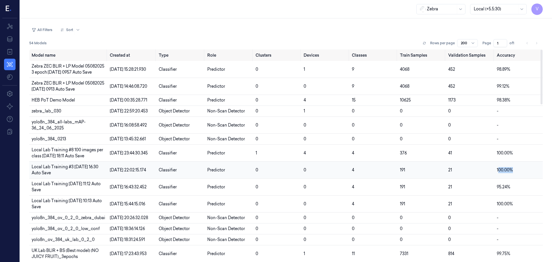
drag, startPoint x: 497, startPoint y: 181, endPoint x: 521, endPoint y: 180, distance: 23.9
click at [521, 178] on td "100.00%" at bounding box center [518, 169] width 48 height 17
drag, startPoint x: 495, startPoint y: 164, endPoint x: 534, endPoint y: 164, distance: 38.2
click at [534, 161] on td "100.00%" at bounding box center [518, 153] width 48 height 17
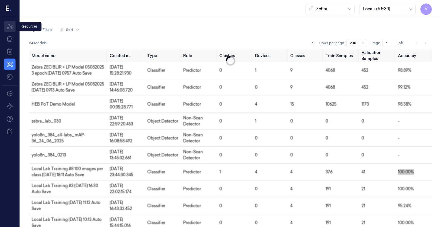
click at [11, 30] on link "Resources" at bounding box center [9, 26] width 11 height 11
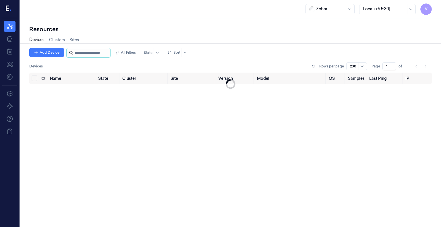
click at [98, 53] on input "string" at bounding box center [92, 52] width 34 height 9
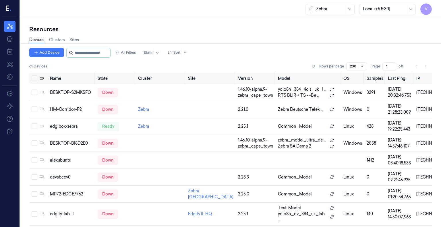
type input "*"
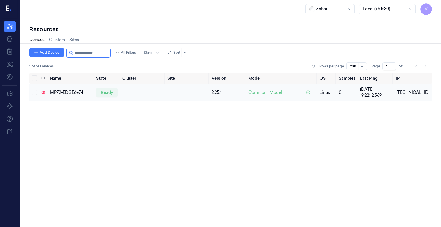
type input "**********"
click at [34, 92] on button "Select row" at bounding box center [35, 93] width 6 height 6
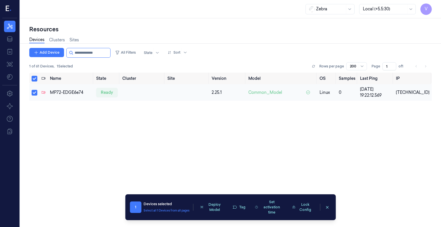
click at [127, 92] on td at bounding box center [142, 92] width 45 height 17
click at [170, 92] on td at bounding box center [187, 92] width 44 height 17
click at [228, 90] on div "2.25.1" at bounding box center [228, 93] width 32 height 6
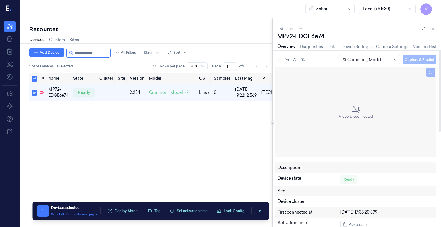
click at [421, 62] on div "Common_Model Capture & Predict" at bounding box center [387, 59] width 99 height 9
click at [417, 59] on div "Common_Model Capture & Predict" at bounding box center [387, 59] width 99 height 9
click at [416, 61] on div "Common_Model Capture & Predict" at bounding box center [387, 59] width 99 height 9
click at [426, 59] on div "Common_Model Capture & Predict" at bounding box center [387, 59] width 99 height 9
click at [414, 77] on div "Video Disconnected" at bounding box center [355, 112] width 161 height 91
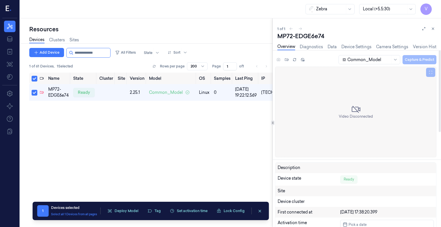
click at [427, 61] on div "Common_Model Capture & Predict" at bounding box center [387, 59] width 99 height 9
drag, startPoint x: 402, startPoint y: 53, endPoint x: 430, endPoint y: 52, distance: 28.2
click at [430, 53] on div at bounding box center [365, 54] width 141 height 2
click at [431, 45] on link "Logs" at bounding box center [432, 47] width 9 height 7
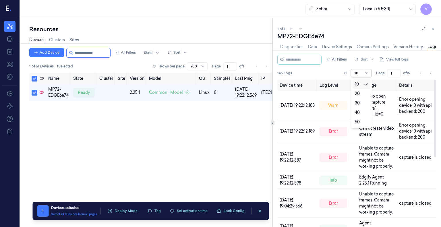
click at [364, 72] on div at bounding box center [366, 73] width 7 height 7
click at [355, 122] on div "50" at bounding box center [357, 122] width 5 height 6
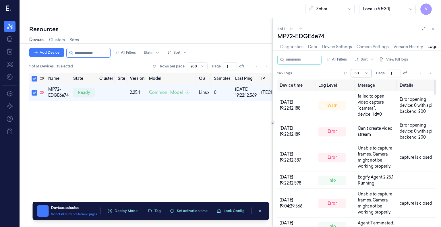
click at [397, 73] on input "1" at bounding box center [394, 73] width 14 height 8
click at [397, 71] on input "2" at bounding box center [394, 73] width 14 height 8
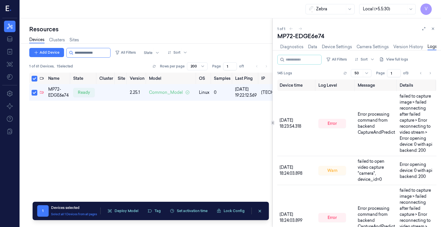
type input "1"
click at [397, 74] on input "1" at bounding box center [394, 73] width 14 height 8
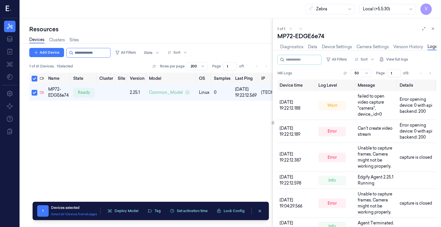
click at [397, 74] on input "1" at bounding box center [394, 73] width 14 height 8
click at [405, 73] on span "of 3" at bounding box center [407, 73] width 9 height 5
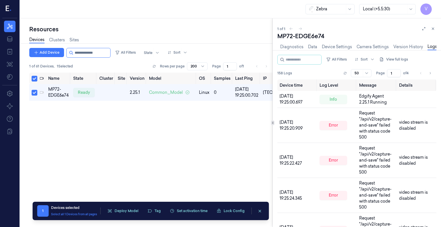
click at [344, 25] on div "1 of 1 MP72-EDGE6e74 Overview Diagnostics Data Device Settings Camera Settings …" at bounding box center [357, 122] width 168 height 209
